Goal: Task Accomplishment & Management: Use online tool/utility

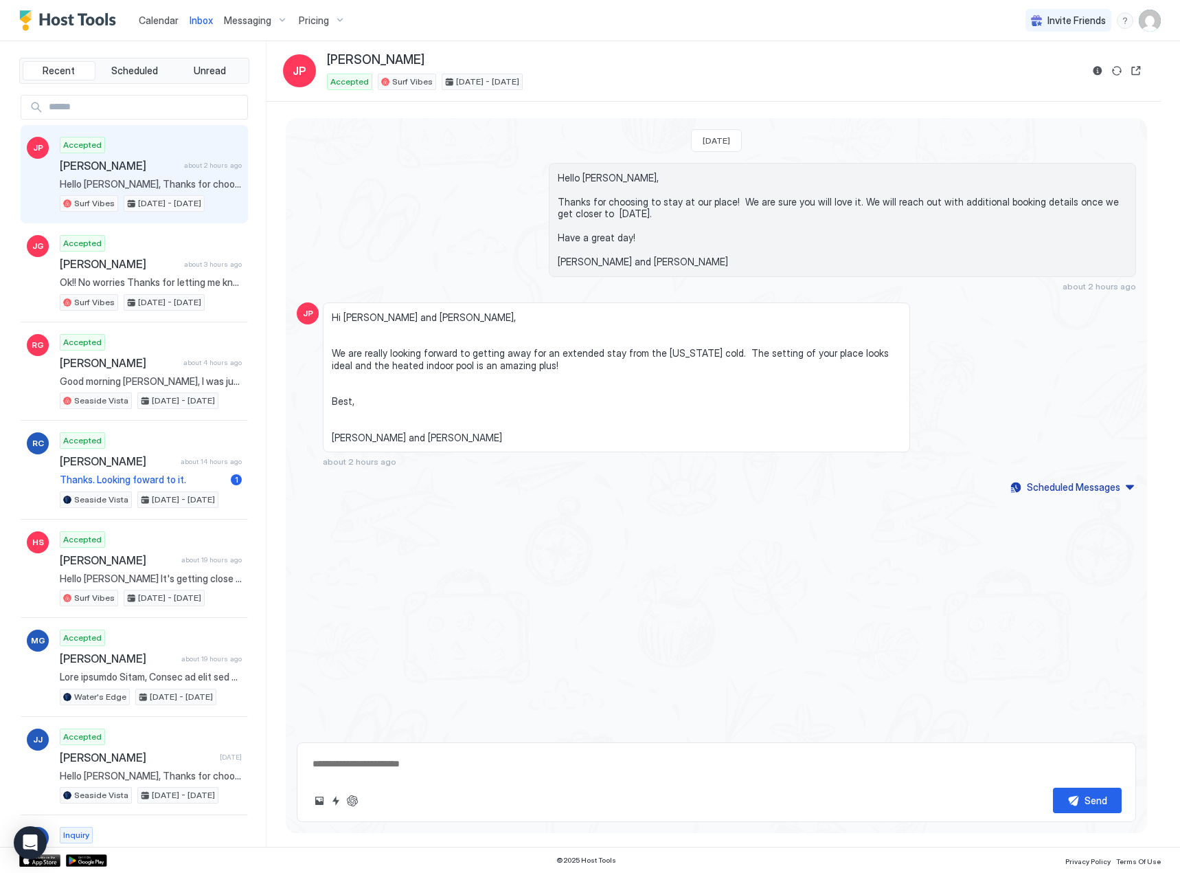
click at [167, 21] on span "Calendar" at bounding box center [159, 20] width 40 height 12
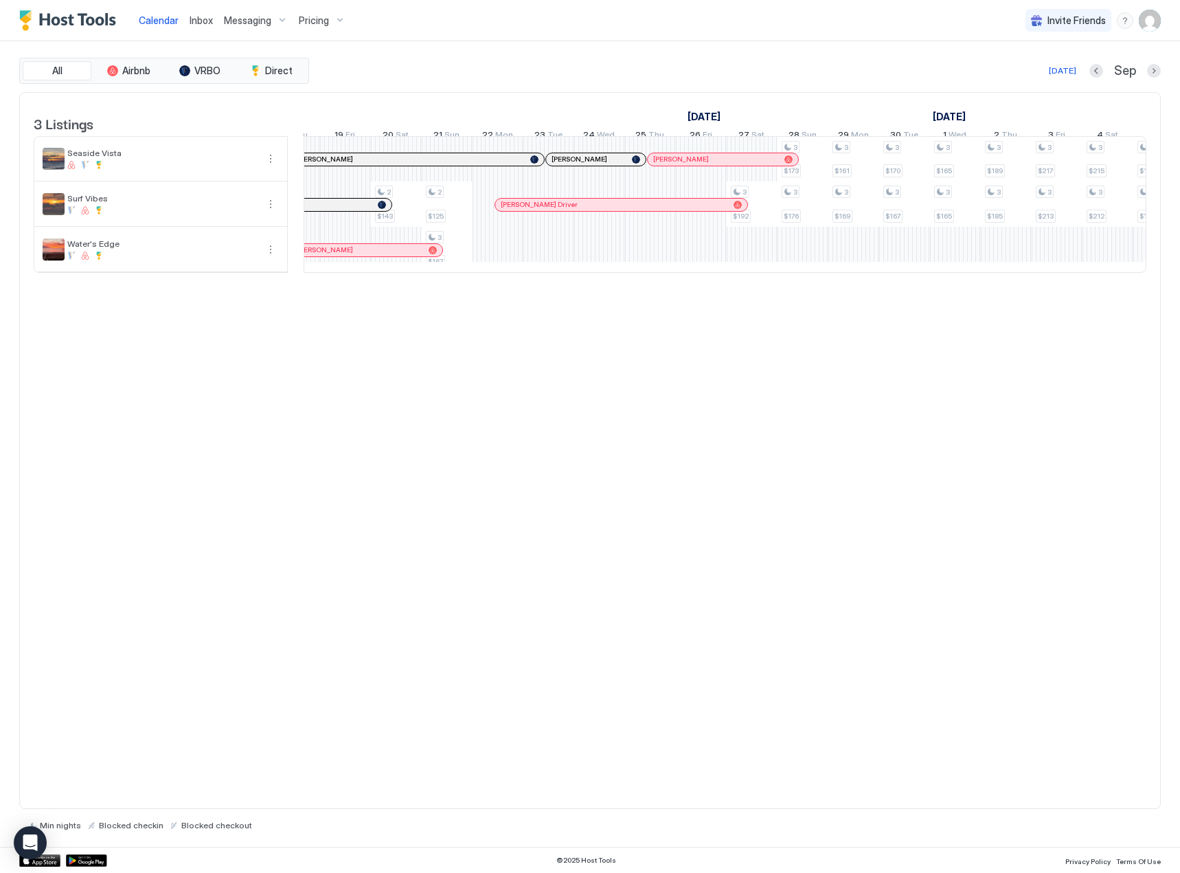
scroll to position [0, 1520]
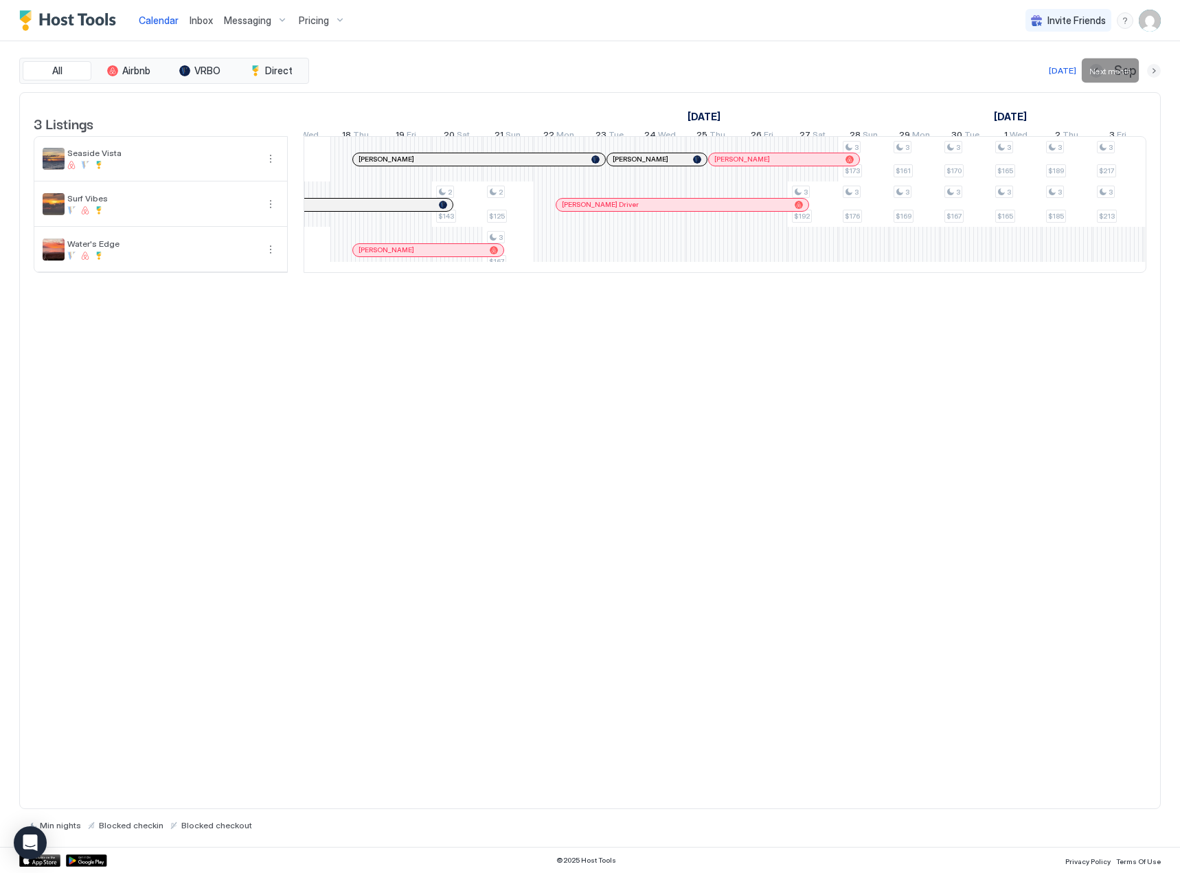
click at [1155, 72] on button "Next month" at bounding box center [1154, 71] width 14 height 14
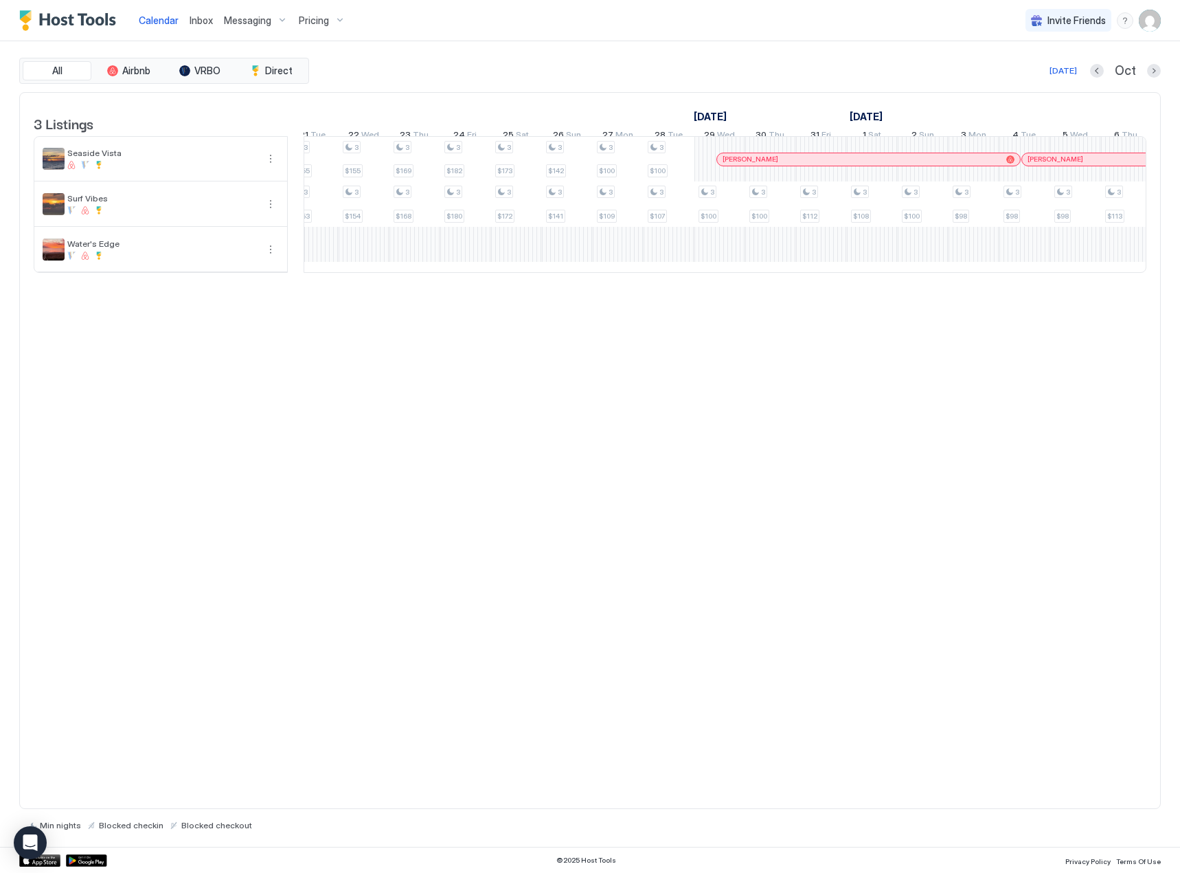
scroll to position [0, 1014]
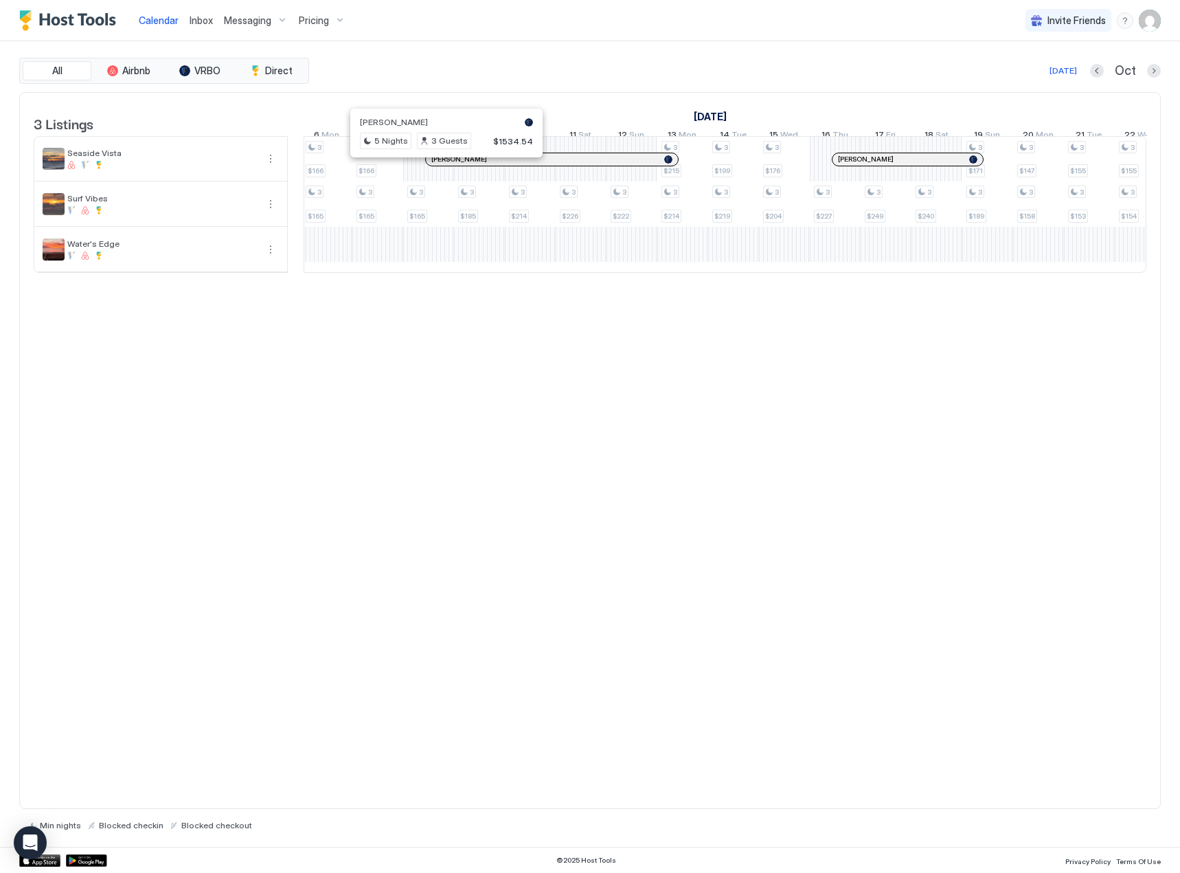
click at [440, 165] on div at bounding box center [440, 159] width 11 height 11
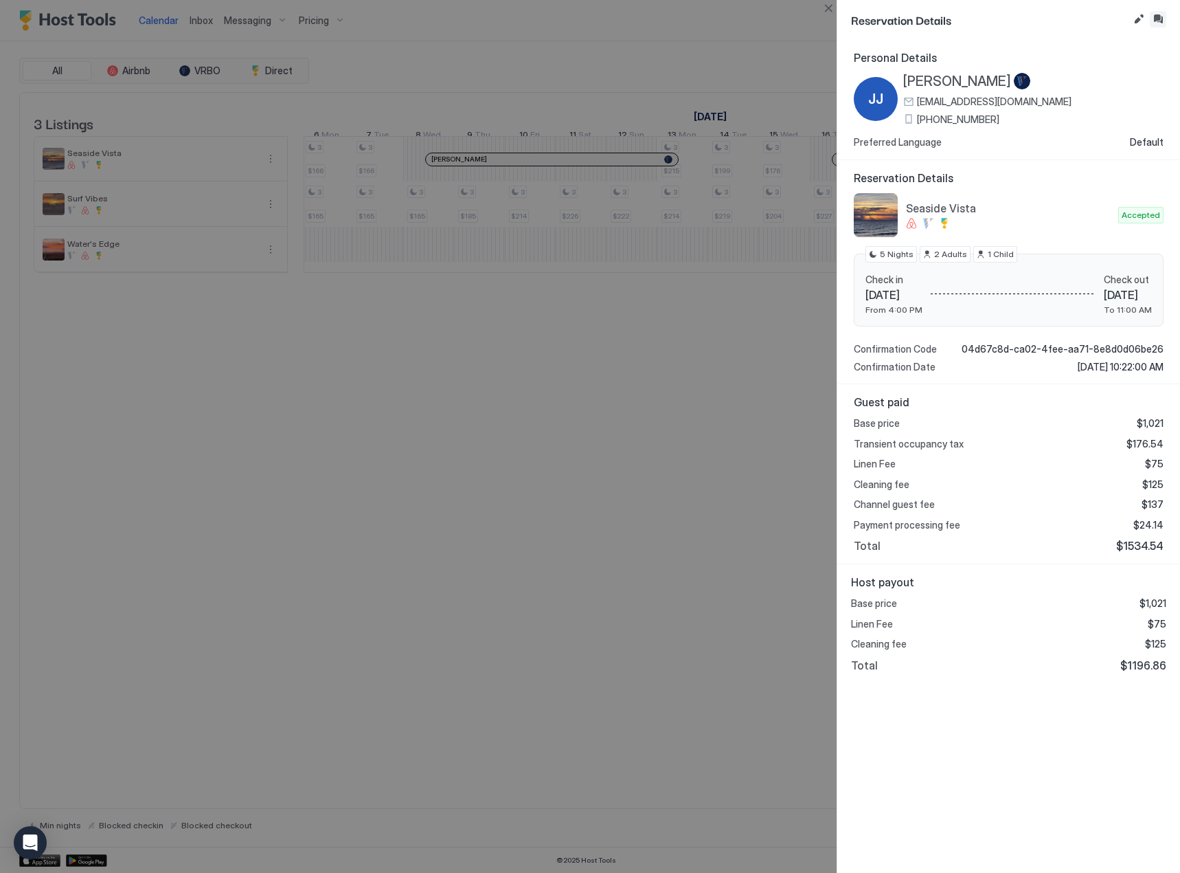
click at [1158, 21] on button "Inbox" at bounding box center [1158, 19] width 16 height 16
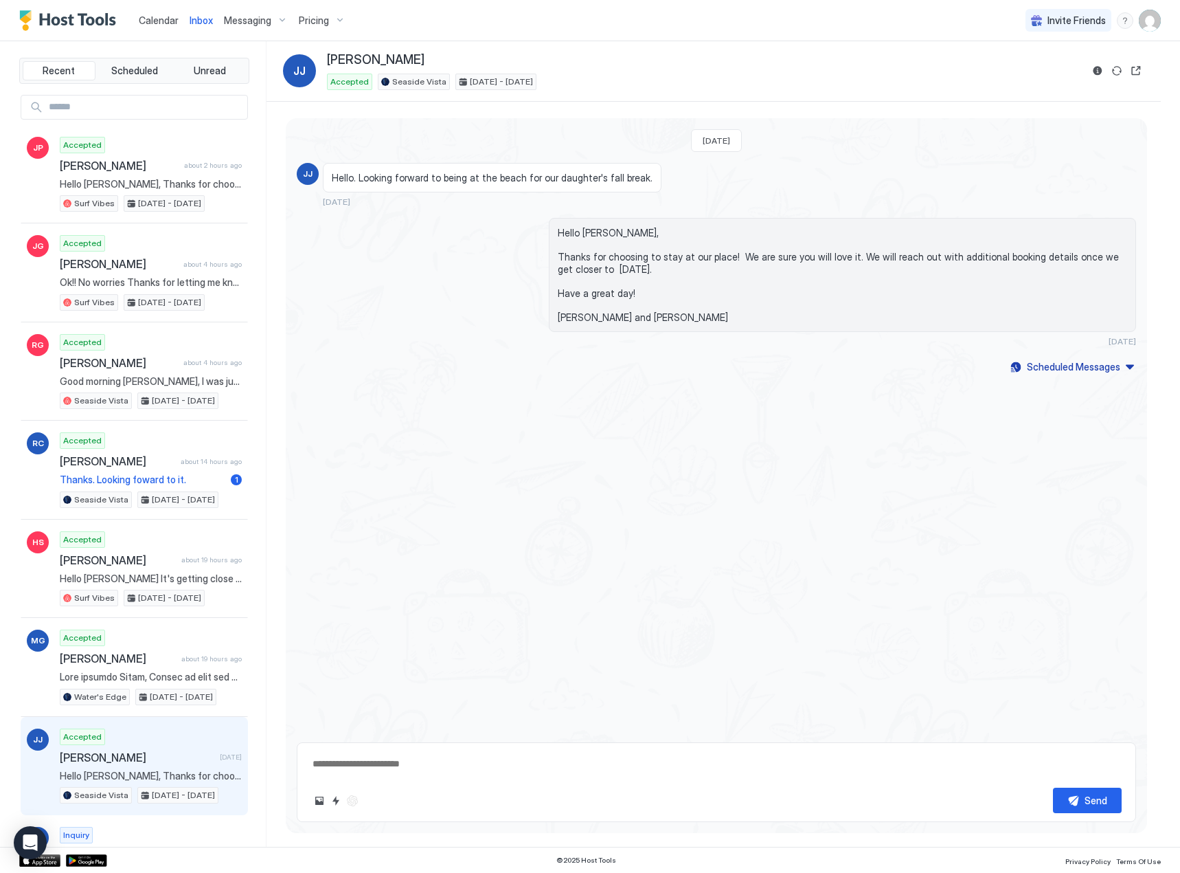
type textarea "*"
click at [150, 19] on span "Calendar" at bounding box center [159, 20] width 40 height 12
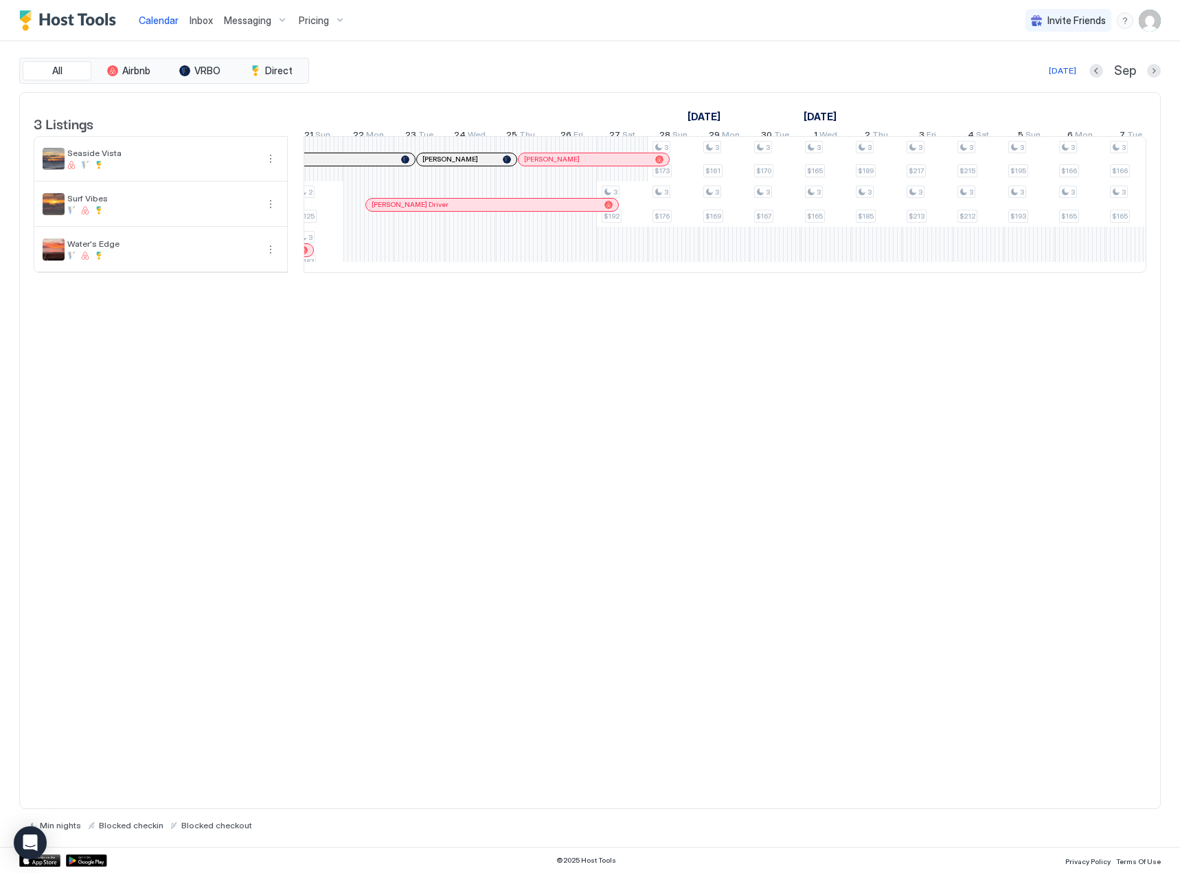
scroll to position [0, 1639]
